Goal: Task Accomplishment & Management: Use online tool/utility

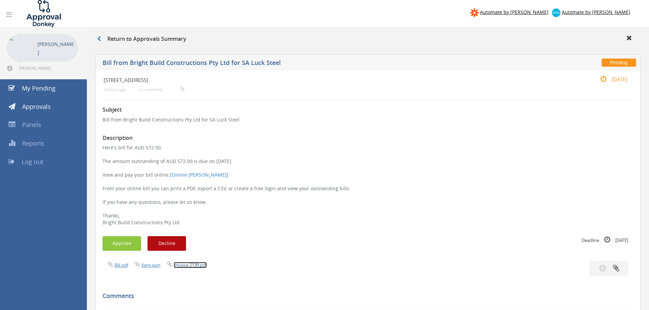
click at [189, 264] on link "Invoice 2139.pdf" at bounding box center [190, 265] width 33 height 6
click at [126, 241] on button "Approve" at bounding box center [121, 243] width 38 height 15
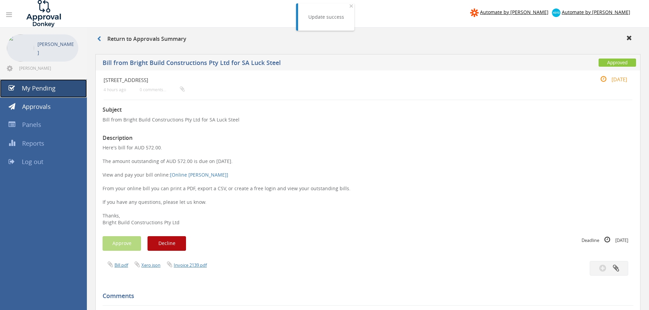
click at [38, 89] on span "My Pending" at bounding box center [39, 88] width 34 height 8
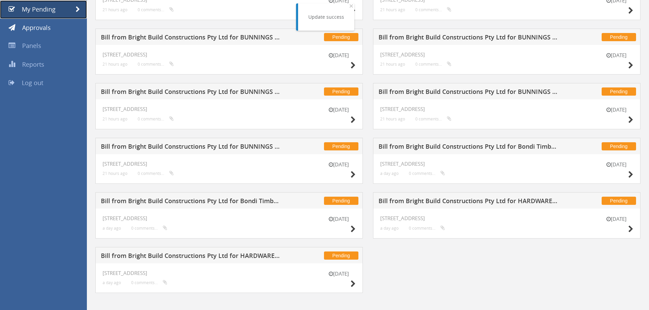
scroll to position [84, 0]
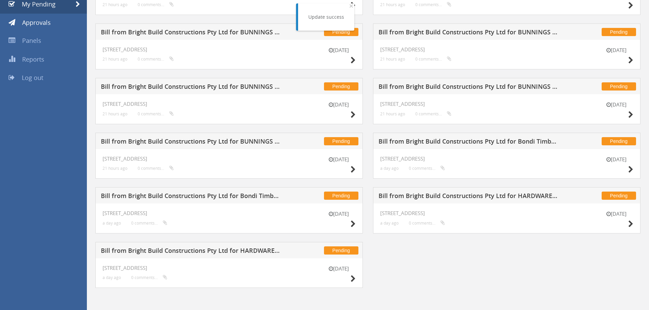
click at [192, 248] on h5 "Bill from Bright Build Constructions Pty Ltd for HARDWARE AND GENERAL SUPPLIES …" at bounding box center [190, 252] width 179 height 9
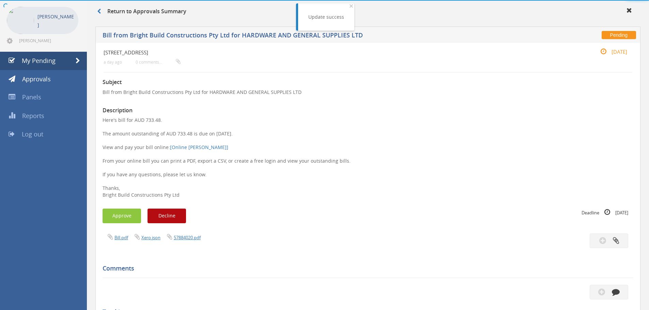
scroll to position [84, 0]
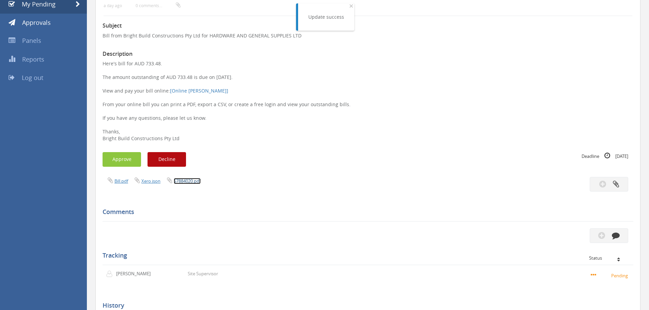
click at [182, 178] on link "57884020.pdf" at bounding box center [187, 181] width 27 height 6
click at [131, 150] on div "Subject Bill from Bright Build Constructions Pty Ltd for HARDWARE AND GENERAL S…" at bounding box center [367, 205] width 530 height 378
click at [123, 160] on button "Approve" at bounding box center [121, 159] width 38 height 15
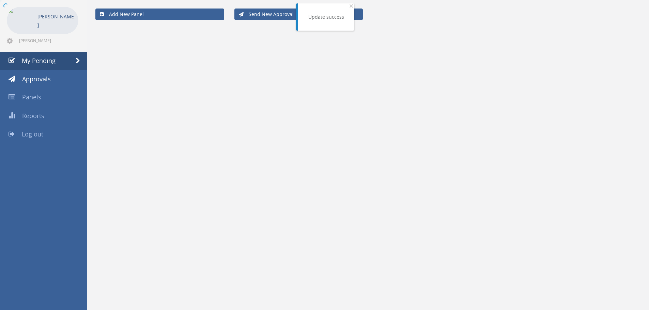
scroll to position [30, 0]
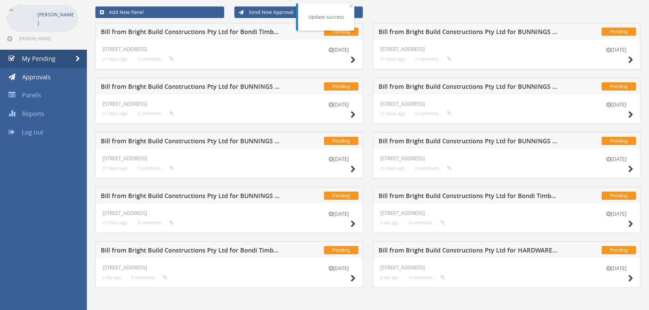
click at [172, 253] on h5 "Bill from Bright Build Constructions Pty Ltd for Bondi Timber & Hardware" at bounding box center [190, 251] width 179 height 9
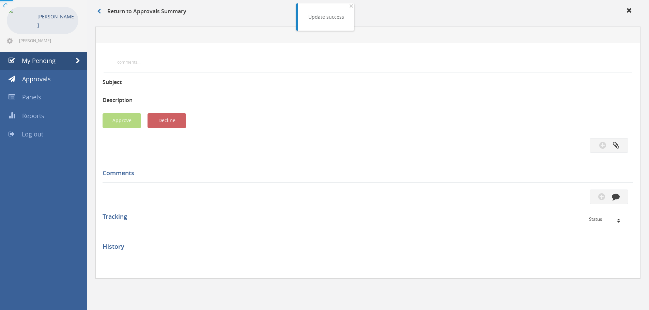
scroll to position [84, 0]
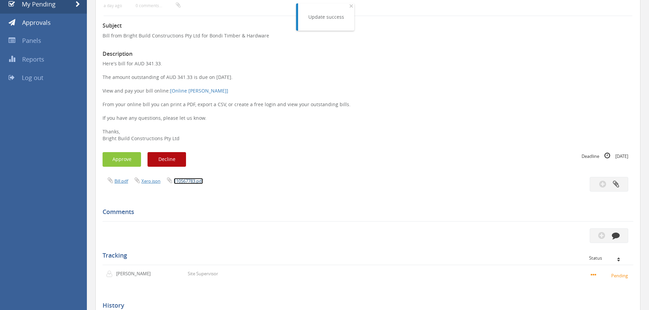
click at [188, 180] on link "110567783.pdf" at bounding box center [188, 181] width 29 height 6
click at [118, 161] on button "Approve" at bounding box center [121, 159] width 38 height 15
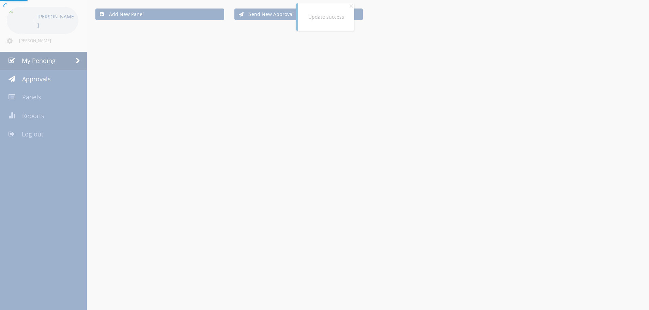
scroll to position [30, 0]
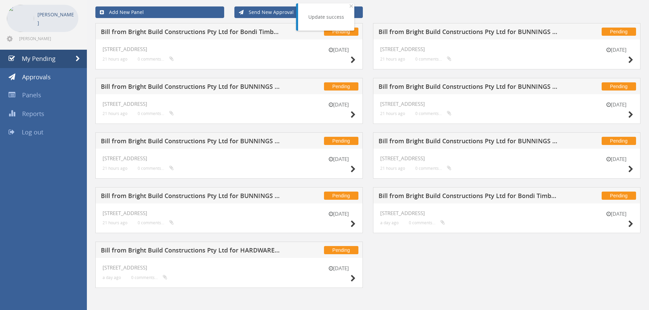
click at [183, 250] on h5 "Bill from Bright Build Constructions Pty Ltd for HARDWARE AND GENERAL SUPPLIES …" at bounding box center [190, 251] width 179 height 9
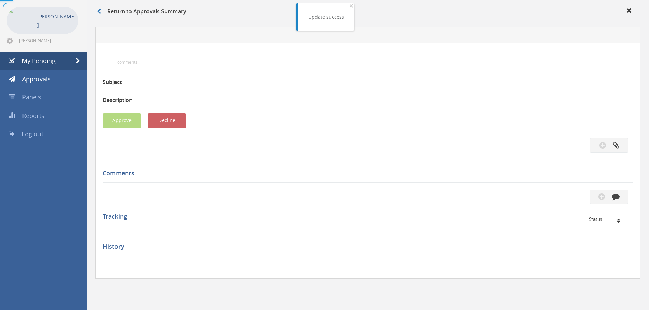
scroll to position [84, 0]
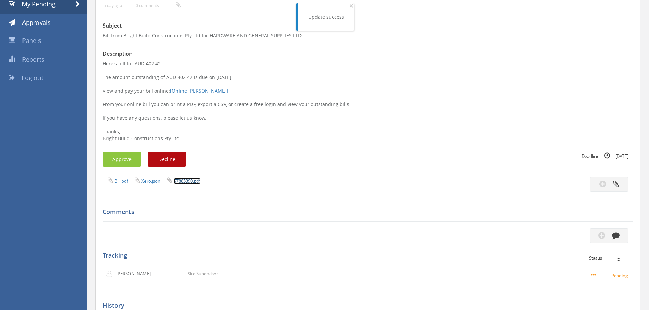
click at [186, 181] on link "57883390.pdf" at bounding box center [187, 181] width 27 height 6
click at [128, 155] on button "Approve" at bounding box center [121, 159] width 38 height 15
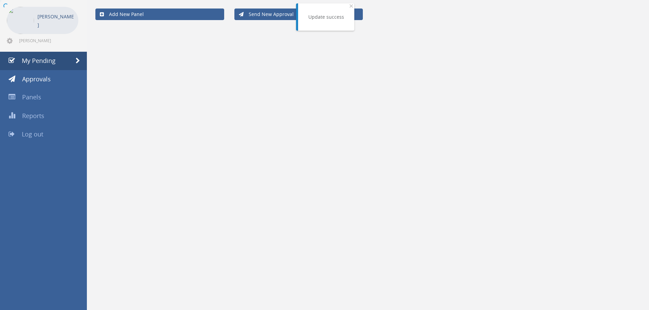
scroll to position [28, 0]
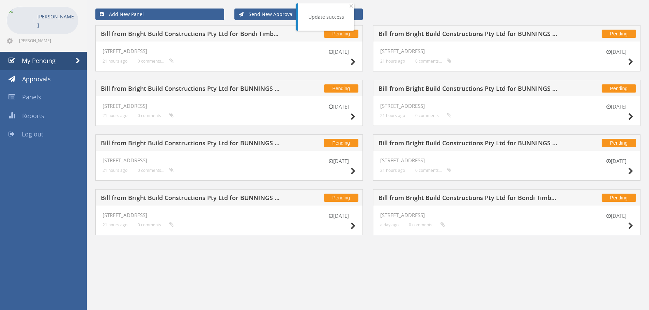
click at [168, 201] on h5 "Bill from Bright Build Constructions Pty Ltd for BUNNINGS PTY LTD" at bounding box center [190, 199] width 179 height 9
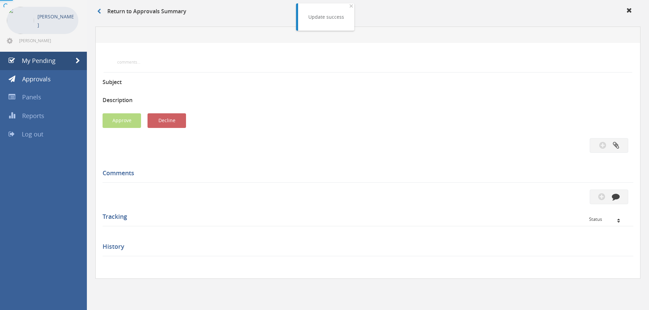
scroll to position [84, 0]
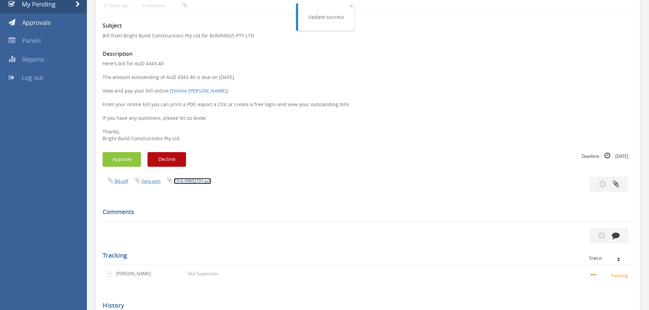
click at [200, 184] on link "7316.99892101.pdf" at bounding box center [192, 181] width 37 height 6
click at [127, 155] on button "Approve" at bounding box center [121, 159] width 38 height 15
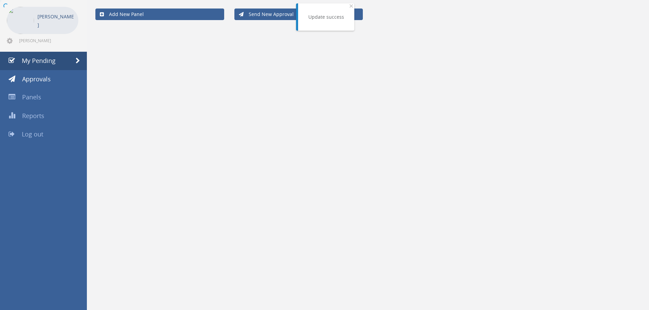
scroll to position [28, 0]
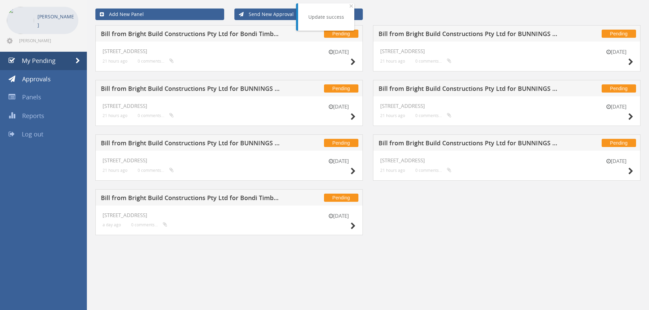
click at [184, 202] on h5 "Bill from Bright Build Constructions Pty Ltd for Bondi Timber & Hardware" at bounding box center [190, 199] width 179 height 9
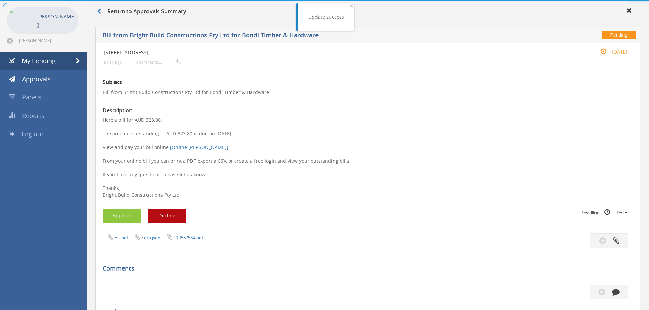
scroll to position [84, 0]
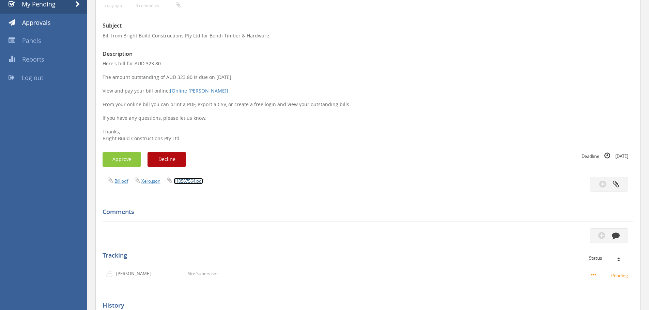
click at [187, 182] on link "110567564.pdf" at bounding box center [188, 181] width 29 height 6
click at [122, 162] on button "Approve" at bounding box center [121, 159] width 38 height 15
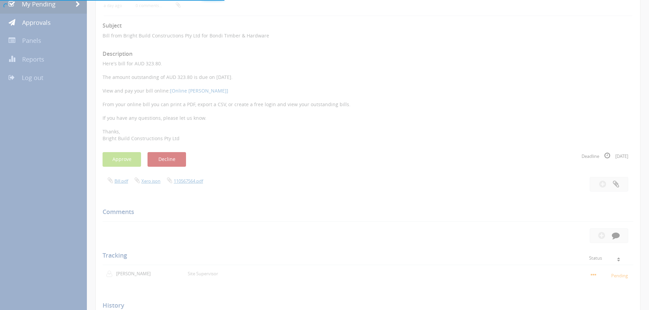
scroll to position [28, 0]
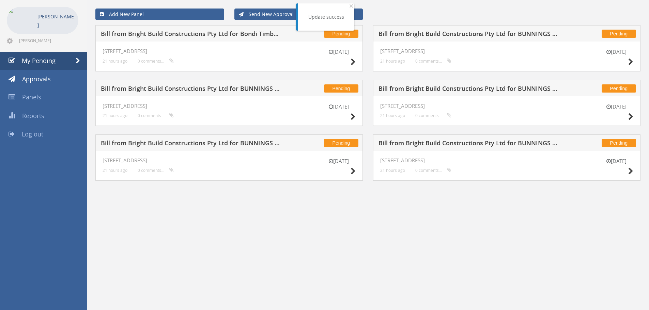
click at [197, 143] on h5 "Bill from Bright Build Constructions Pty Ltd for BUNNINGS PTY LTD" at bounding box center [190, 144] width 179 height 9
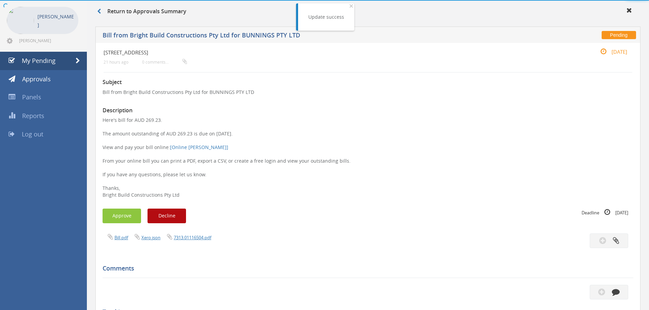
scroll to position [84, 0]
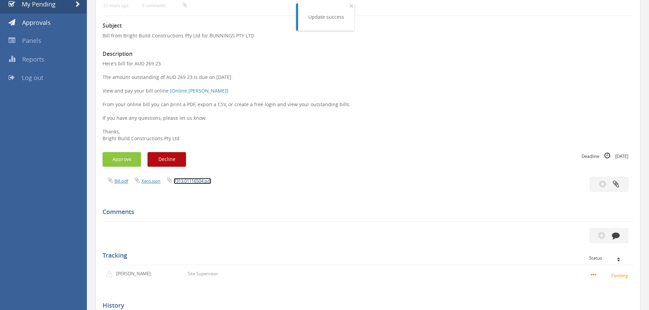
click at [185, 180] on link "7313.01116504.pdf" at bounding box center [192, 181] width 37 height 6
click at [117, 162] on button "Approve" at bounding box center [121, 159] width 38 height 15
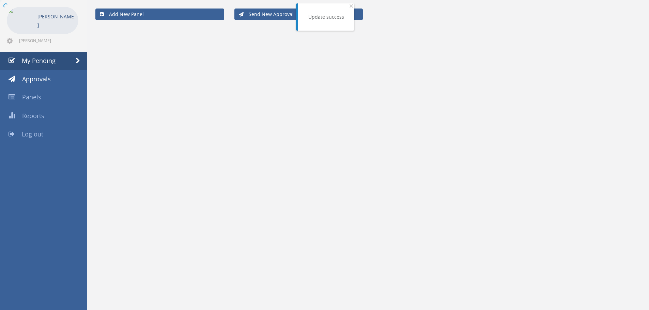
scroll to position [28, 0]
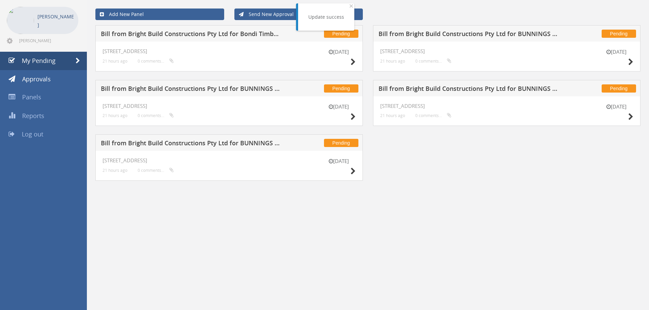
click at [144, 145] on h5 "Bill from Bright Build Constructions Pty Ltd for BUNNINGS PTY LTD" at bounding box center [190, 144] width 179 height 9
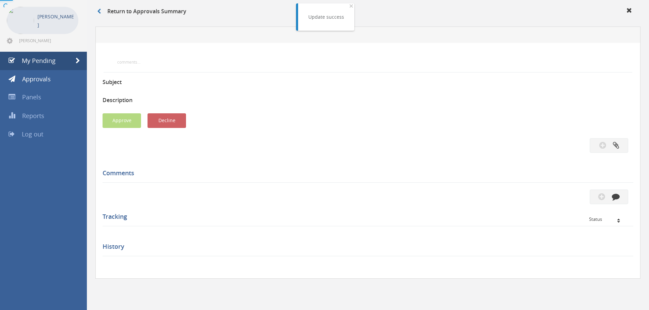
scroll to position [84, 0]
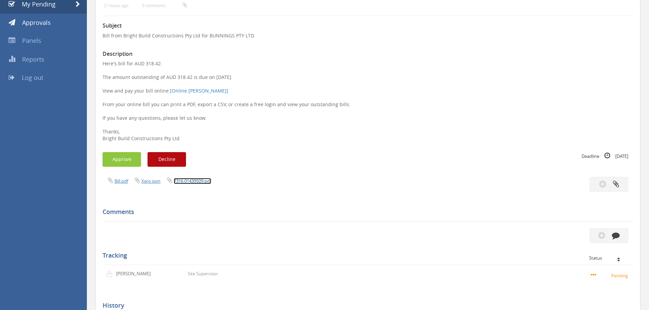
click at [195, 181] on link "7316.01439509.pdf" at bounding box center [192, 181] width 37 height 6
click at [118, 150] on div "Subject Bill from Bright Build Constructions Pty Ltd for BUNNINGS PTY LTD Descr…" at bounding box center [367, 205] width 530 height 378
click at [121, 155] on button "Approve" at bounding box center [121, 159] width 38 height 15
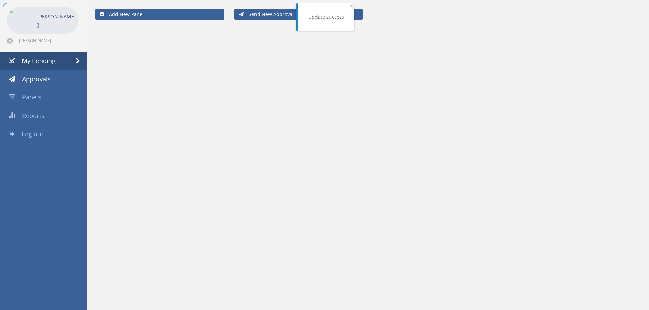
scroll to position [28, 0]
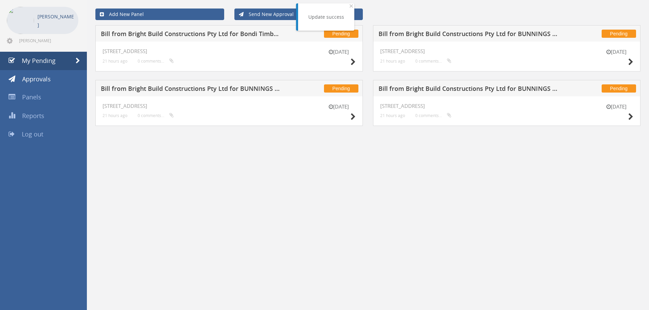
click at [216, 90] on h5 "Bill from Bright Build Constructions Pty Ltd for BUNNINGS PTY LTD" at bounding box center [190, 89] width 179 height 9
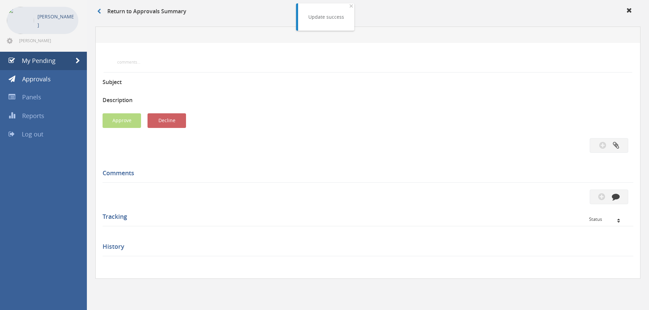
scroll to position [84, 0]
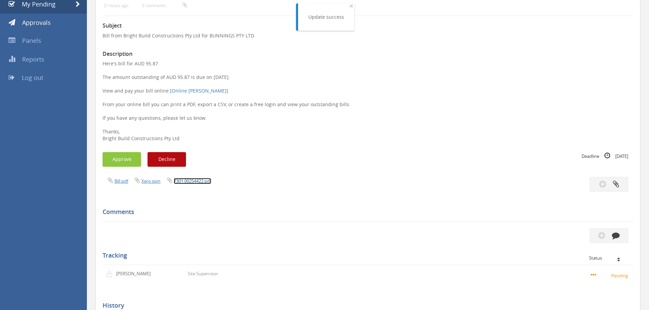
click at [200, 182] on link "7301.00254422.pdf" at bounding box center [192, 181] width 37 height 6
click at [123, 164] on button "Approve" at bounding box center [121, 159] width 38 height 15
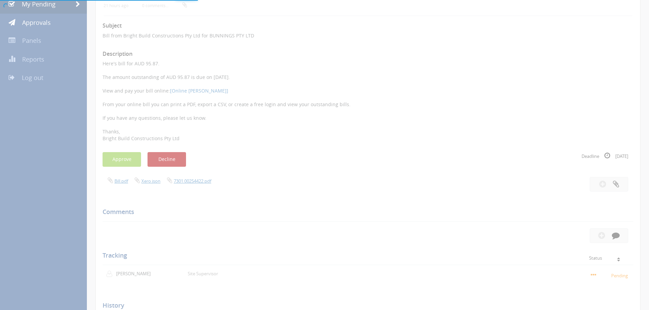
scroll to position [28, 0]
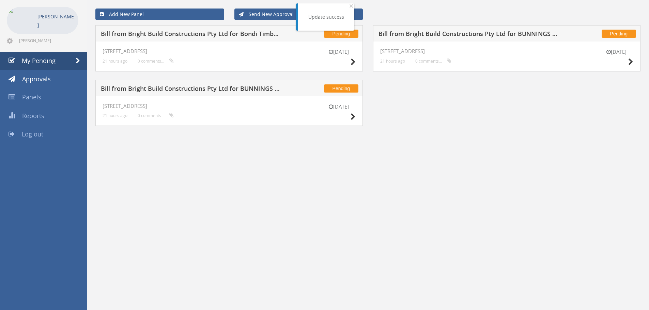
click at [201, 92] on h5 "Bill from Bright Build Constructions Pty Ltd for BUNNINGS PTY LTD" at bounding box center [190, 89] width 179 height 9
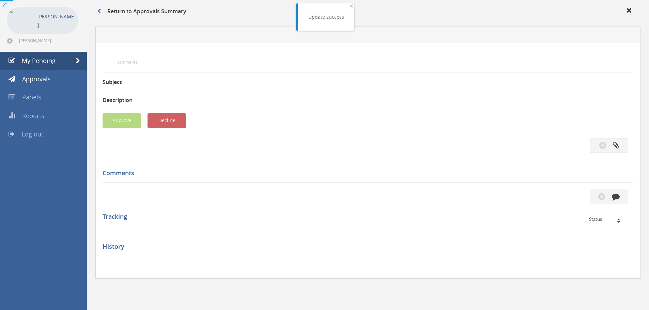
scroll to position [84, 0]
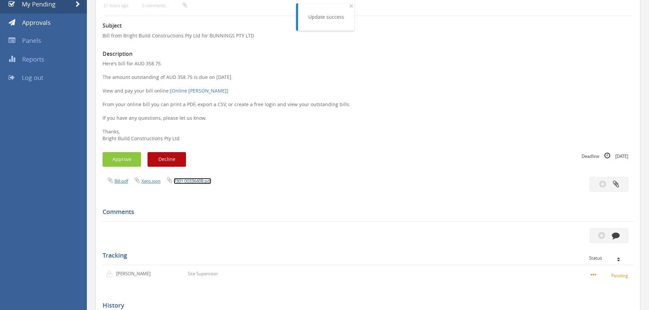
click at [194, 181] on link "7301.00336408.pdf" at bounding box center [192, 181] width 37 height 6
drag, startPoint x: 177, startPoint y: 127, endPoint x: 170, endPoint y: 140, distance: 15.2
drag, startPoint x: 170, startPoint y: 140, endPoint x: 128, endPoint y: 156, distance: 44.8
click at [128, 156] on button "Approve" at bounding box center [121, 159] width 38 height 15
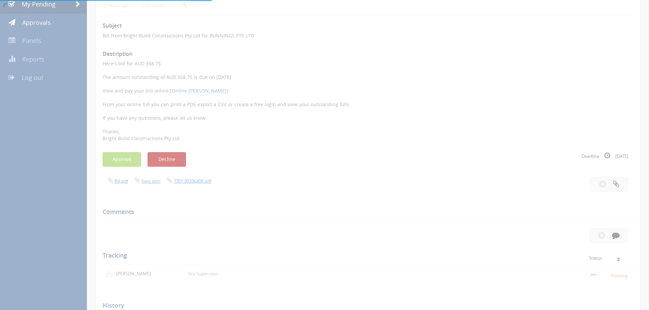
scroll to position [28, 0]
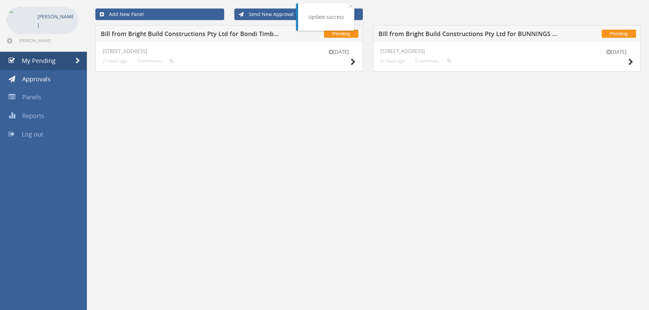
click at [211, 36] on h5 "Bill from Bright Build Constructions Pty Ltd for Bondi Timber & Hardware" at bounding box center [190, 35] width 179 height 9
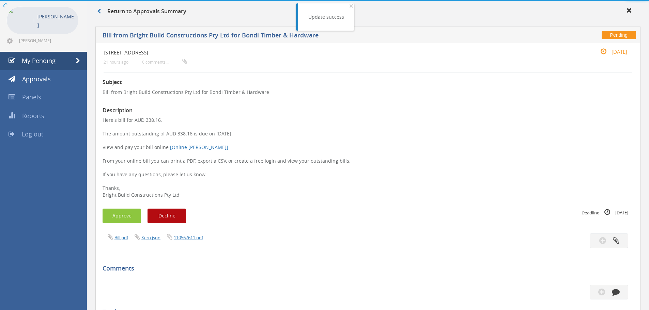
scroll to position [84, 0]
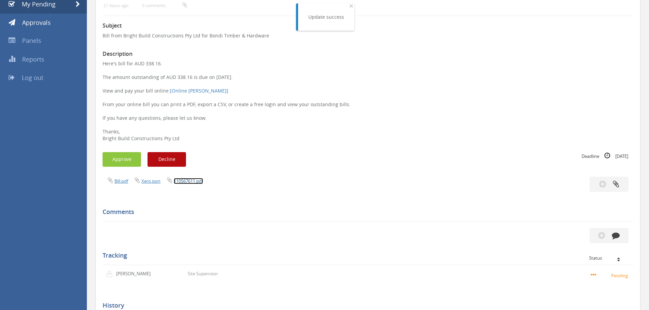
click at [193, 180] on link "110567611.pdf" at bounding box center [188, 181] width 29 height 6
click at [130, 163] on button "Approve" at bounding box center [121, 159] width 38 height 15
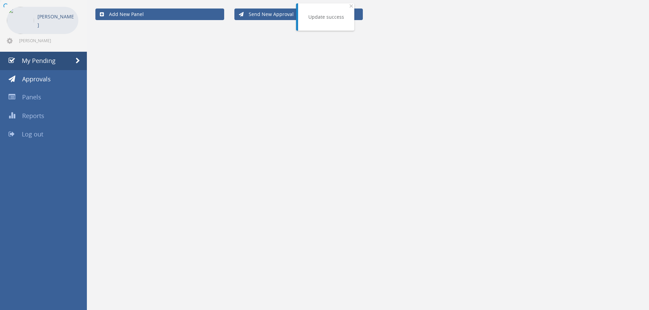
scroll to position [28, 0]
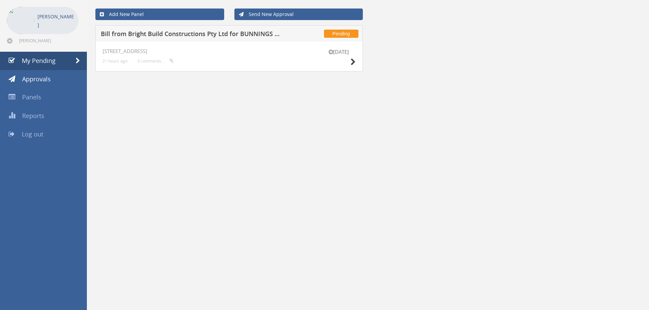
click at [207, 35] on h5 "Bill from Bright Build Constructions Pty Ltd for BUNNINGS PTY LTD" at bounding box center [190, 35] width 179 height 9
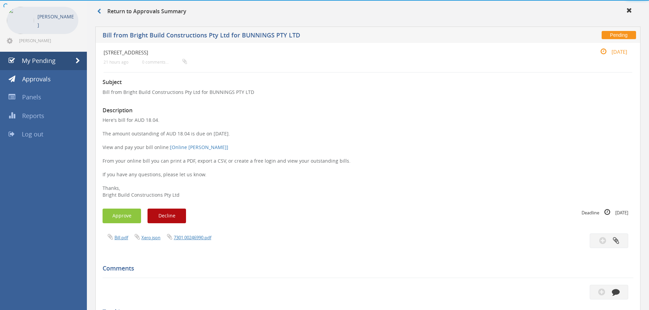
scroll to position [84, 0]
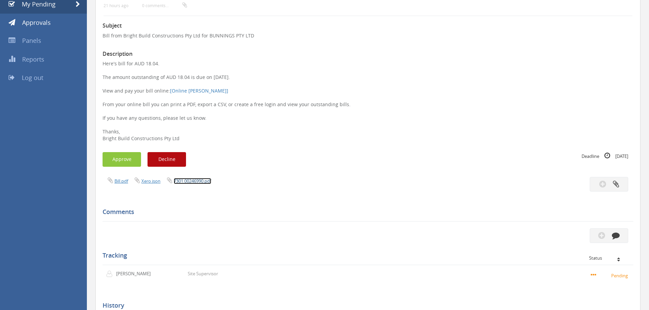
click at [191, 179] on link "7301.00246990.pdf" at bounding box center [192, 181] width 37 height 6
click at [130, 159] on button "Approve" at bounding box center [121, 159] width 38 height 15
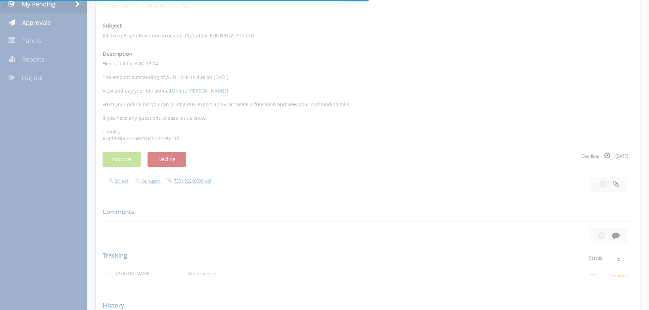
scroll to position [28, 0]
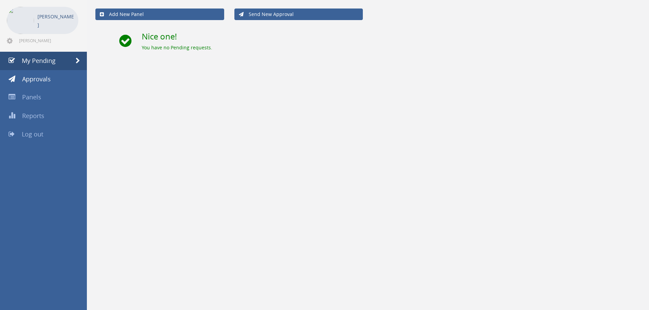
click at [170, 148] on div "Add New Panel Send New Approval Nice one! You have no Pending requests." at bounding box center [368, 155] width 562 height 310
